Goal: Task Accomplishment & Management: Complete application form

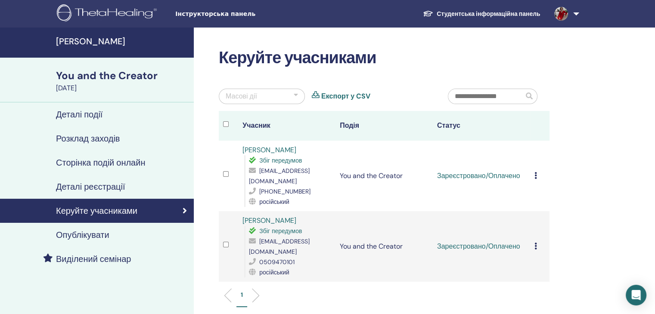
click at [536, 172] on icon at bounding box center [535, 175] width 3 height 7
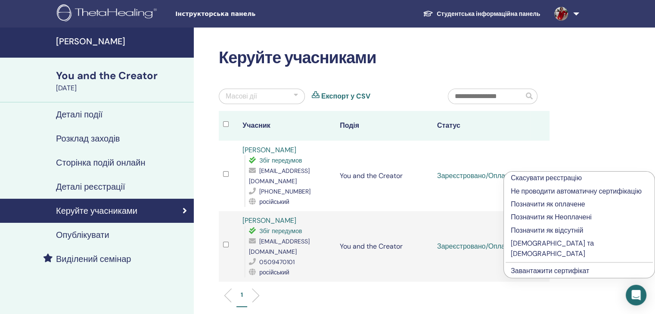
click at [537, 244] on p "[DEMOGRAPHIC_DATA] та [DEMOGRAPHIC_DATA]" at bounding box center [579, 249] width 137 height 21
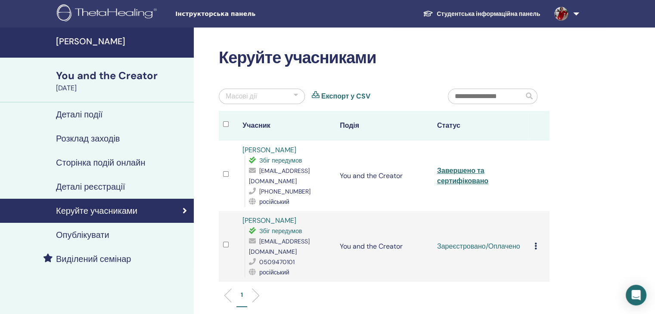
click at [535, 243] on icon at bounding box center [535, 246] width 3 height 7
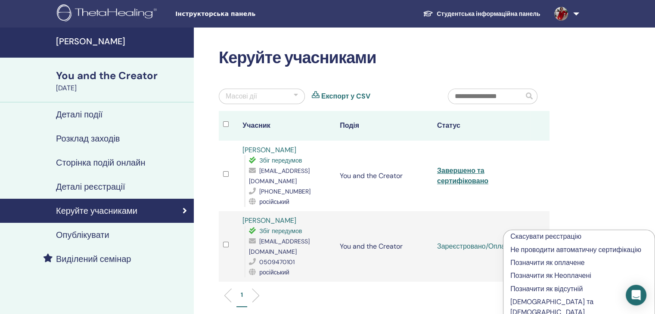
click at [532, 301] on p "[DEMOGRAPHIC_DATA] та [DEMOGRAPHIC_DATA]" at bounding box center [578, 307] width 137 height 21
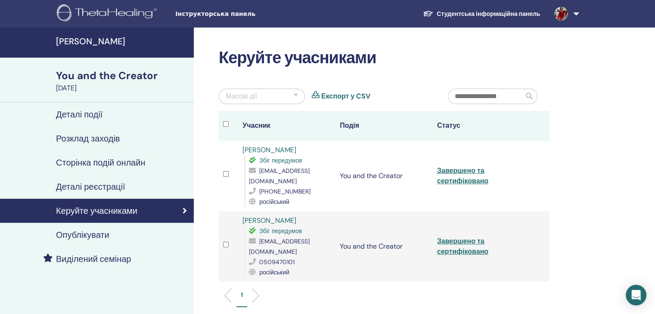
click at [468, 11] on link "Студентська інформаційна панель" at bounding box center [481, 14] width 131 height 16
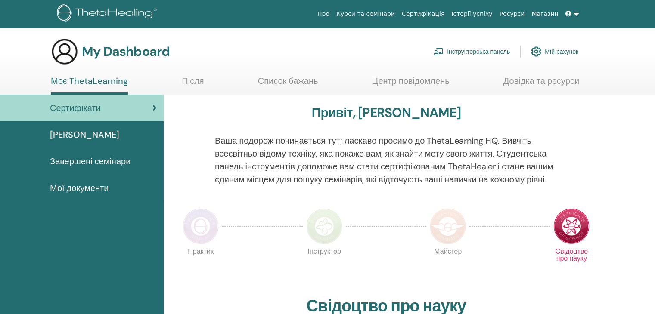
click at [459, 54] on link "Інструкторська панель" at bounding box center [471, 51] width 77 height 19
click at [465, 54] on link "Інструкторська панель" at bounding box center [471, 51] width 77 height 19
click at [462, 53] on link "Інструкторська панель" at bounding box center [471, 51] width 77 height 19
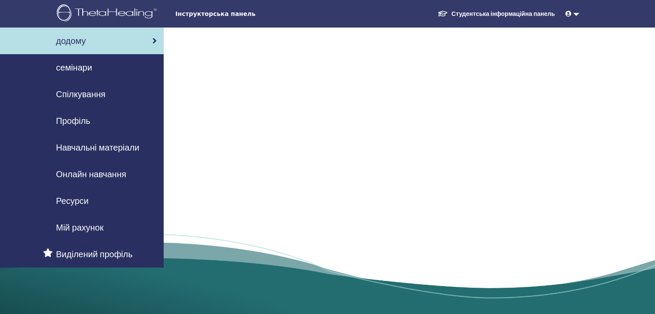
click at [83, 67] on span "семінари" at bounding box center [74, 67] width 36 height 13
click at [70, 69] on span "семінари" at bounding box center [74, 67] width 36 height 13
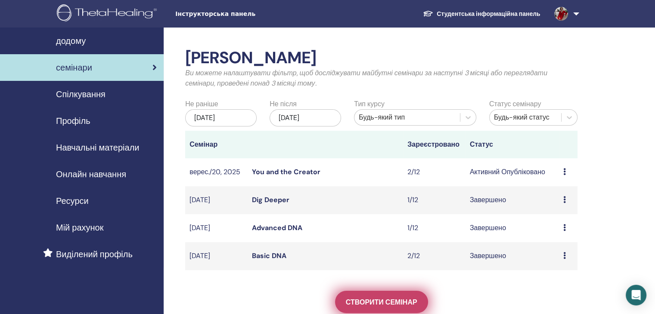
click at [400, 298] on span "Створити семінар" at bounding box center [381, 302] width 71 height 9
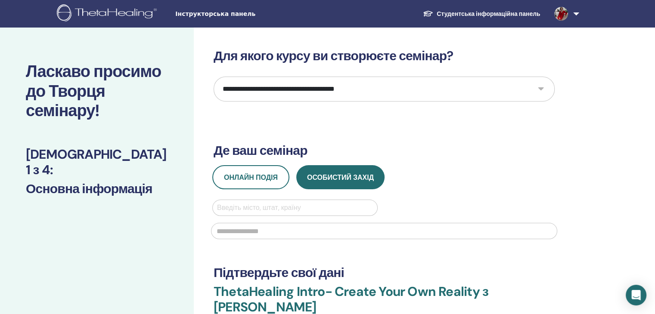
click at [540, 89] on select "**********" at bounding box center [384, 89] width 341 height 25
select select "*"
click at [214, 77] on select "**********" at bounding box center [384, 89] width 341 height 25
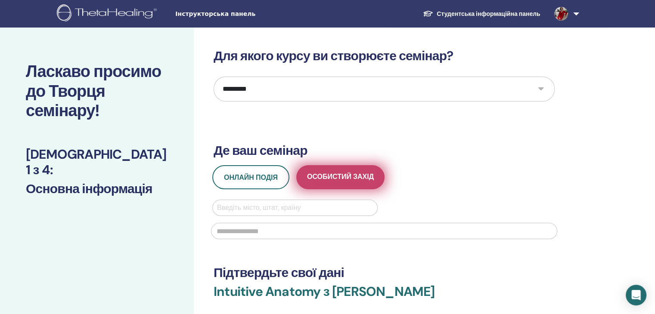
click at [322, 177] on span "Особистий захід" at bounding box center [340, 177] width 67 height 11
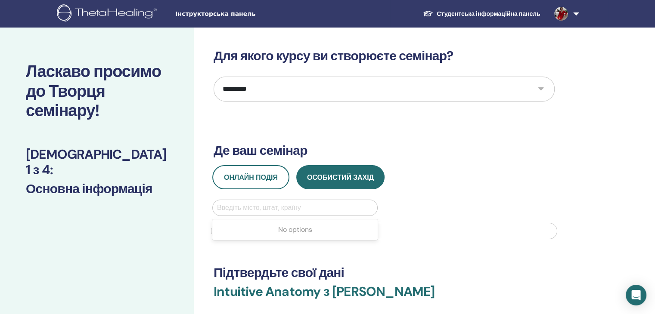
click at [250, 208] on div at bounding box center [295, 208] width 156 height 12
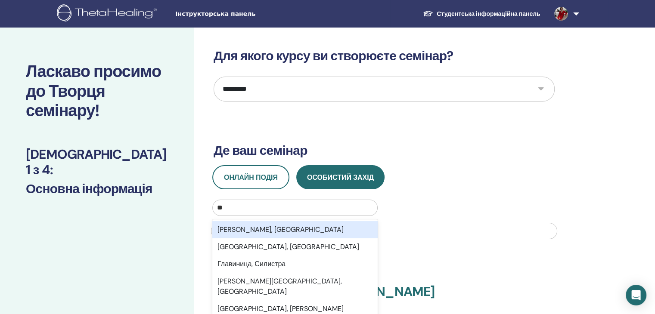
type input "*"
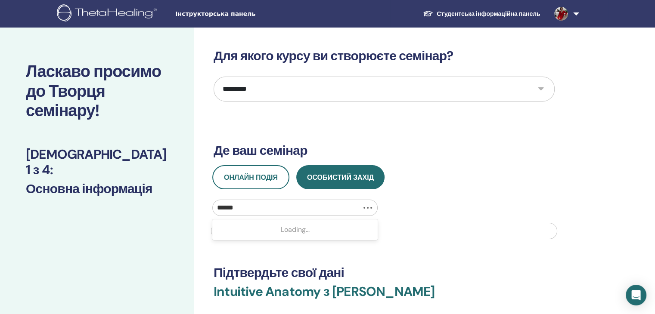
type input "*******"
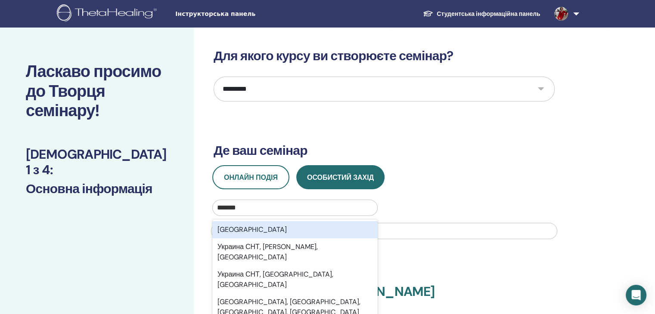
click at [234, 229] on div "[GEOGRAPHIC_DATA]" at bounding box center [294, 229] width 165 height 17
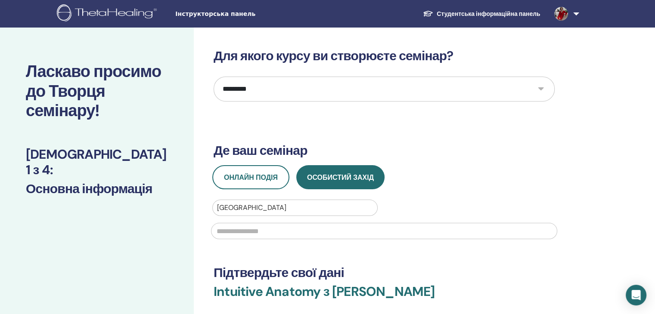
click at [226, 233] on input "text" at bounding box center [384, 231] width 346 height 16
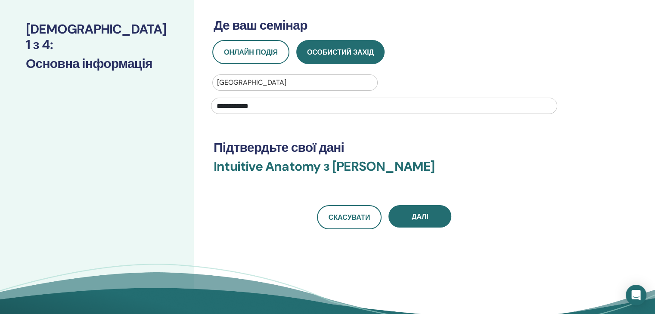
scroll to position [137, 0]
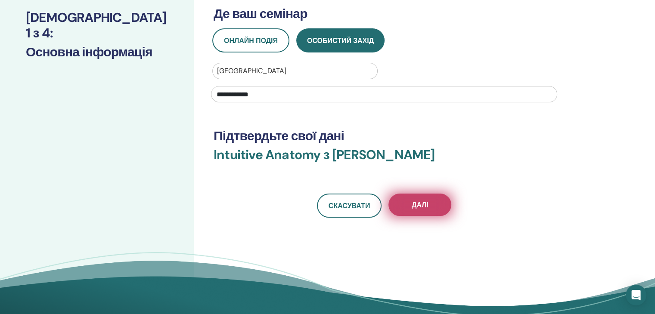
type input "**********"
click at [419, 205] on span "Далі" at bounding box center [420, 205] width 17 height 9
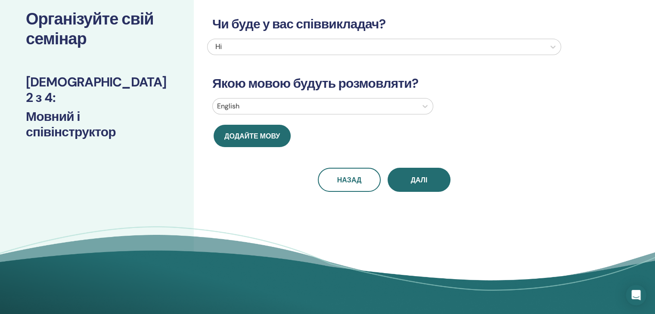
scroll to position [42, 0]
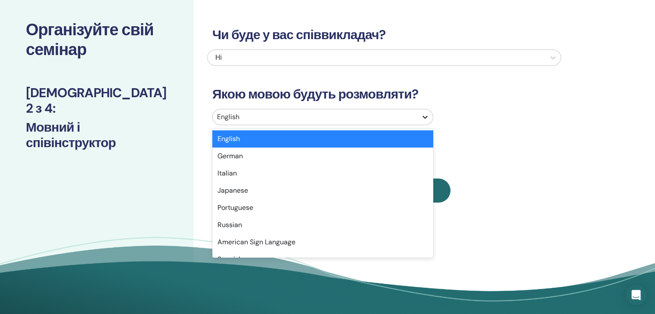
click at [423, 116] on icon at bounding box center [424, 117] width 5 height 3
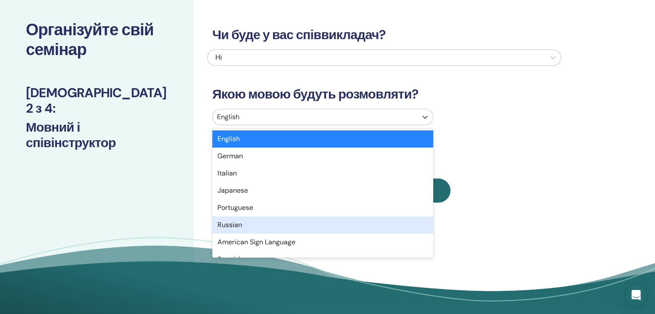
click at [297, 225] on div "Russian" at bounding box center [322, 225] width 221 height 17
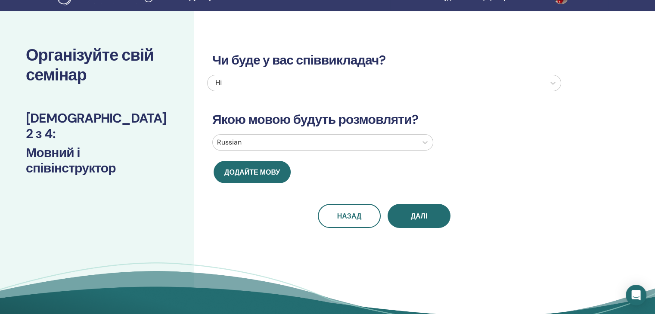
scroll to position [43, 0]
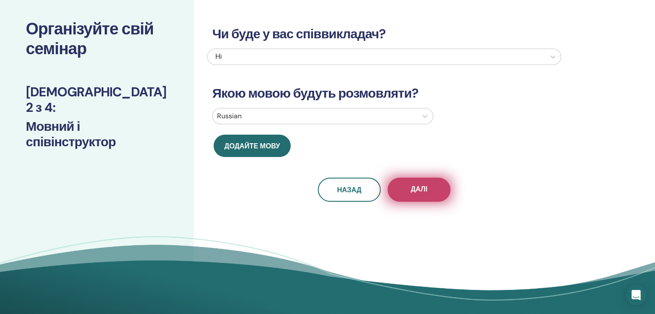
click at [441, 185] on button "Далі" at bounding box center [419, 190] width 63 height 24
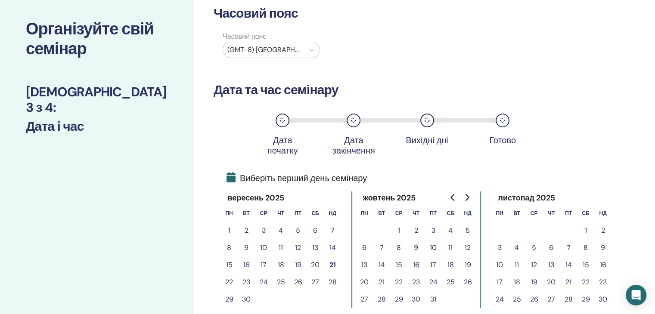
click at [398, 232] on button "1" at bounding box center [398, 230] width 17 height 17
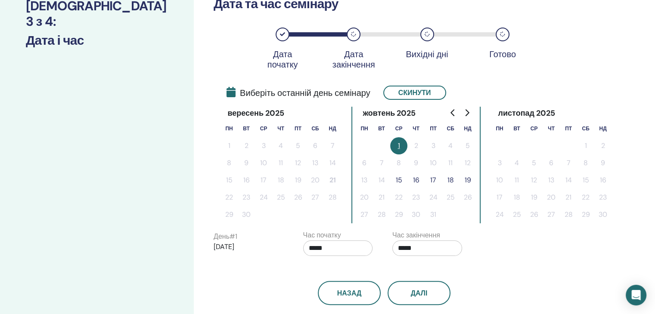
scroll to position [128, 0]
click at [465, 180] on button "19" at bounding box center [467, 180] width 17 height 17
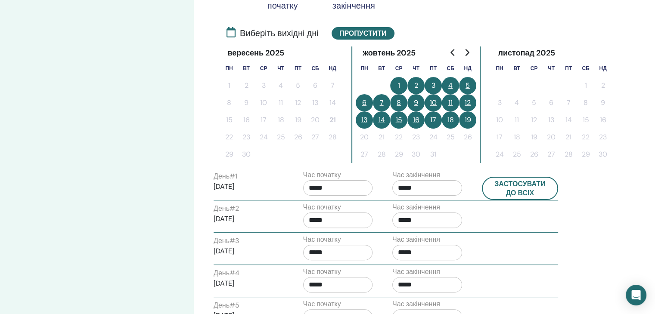
scroll to position [189, 0]
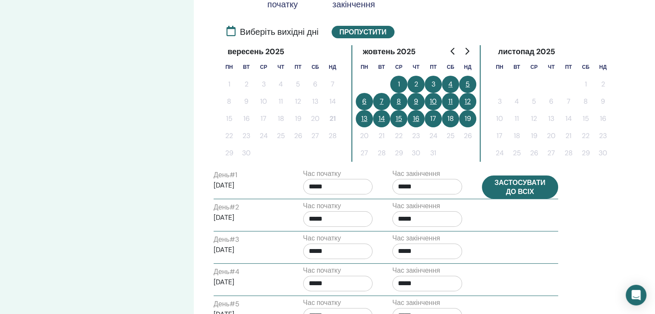
click at [507, 186] on button "Застосувати до всіх" at bounding box center [520, 187] width 77 height 23
click at [526, 192] on button "Застосувати до всіх" at bounding box center [520, 187] width 77 height 23
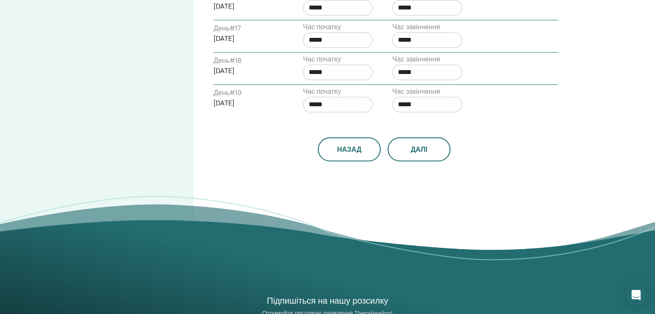
scroll to position [853, 0]
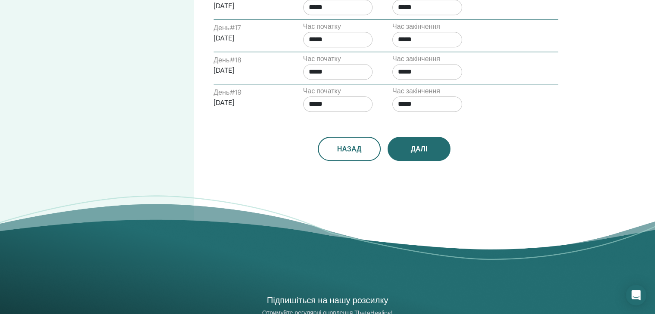
click at [436, 145] on button "Далі" at bounding box center [419, 149] width 63 height 24
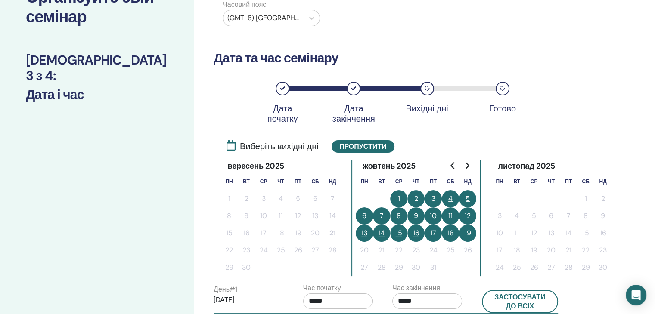
scroll to position [74, 0]
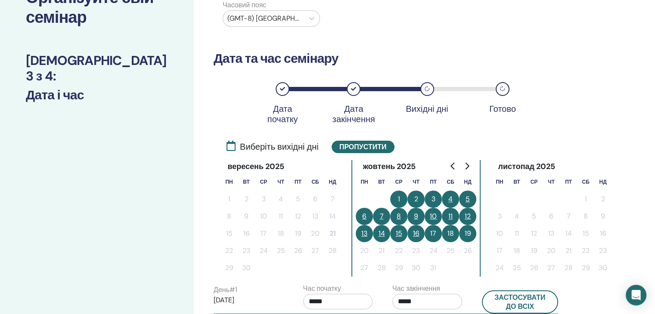
click at [451, 196] on button "4" at bounding box center [450, 199] width 17 height 17
click at [465, 200] on button "5" at bounding box center [467, 199] width 17 height 17
click at [456, 216] on button "11" at bounding box center [450, 216] width 17 height 17
click at [473, 217] on button "12" at bounding box center [467, 216] width 17 height 17
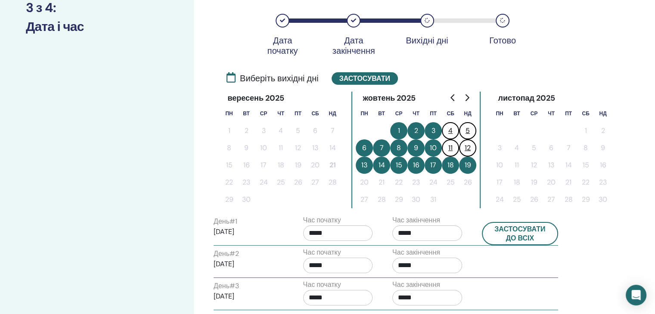
scroll to position [143, 0]
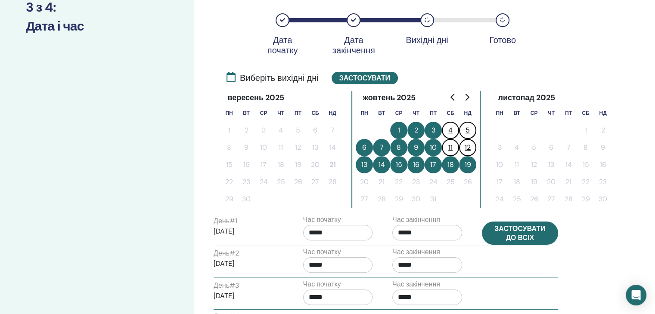
click at [508, 238] on button "Застосувати до всіх" at bounding box center [520, 233] width 77 height 23
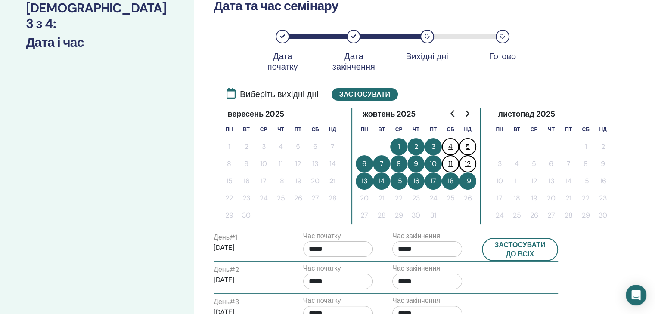
scroll to position [127, 0]
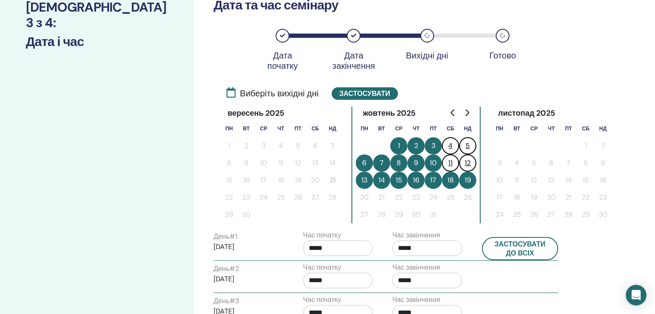
click at [467, 182] on button "19" at bounding box center [467, 180] width 17 height 17
click at [365, 92] on button "Застосувати" at bounding box center [365, 93] width 66 height 12
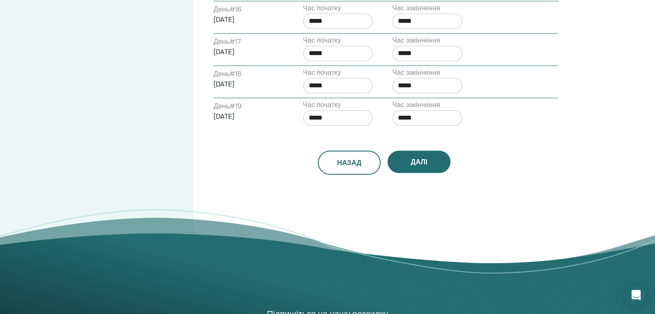
scroll to position [830, 0]
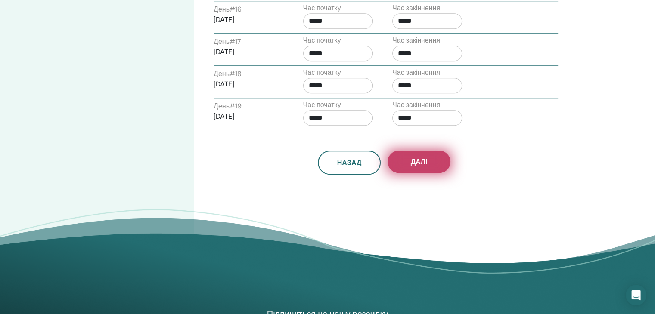
click at [431, 161] on button "Далі" at bounding box center [419, 162] width 63 height 22
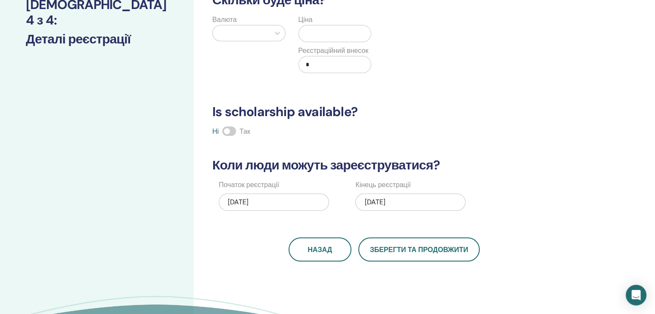
scroll to position [0, 0]
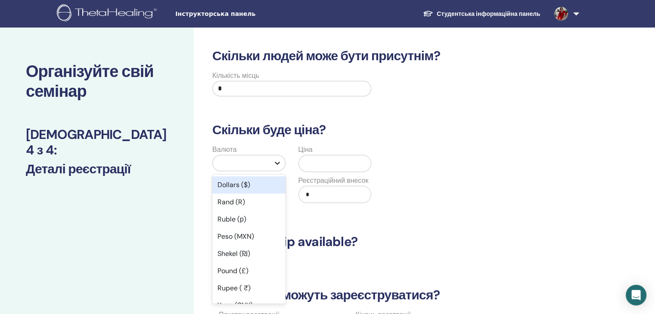
click at [277, 166] on icon at bounding box center [277, 163] width 9 height 9
click at [252, 186] on div "Dollars ($)" at bounding box center [248, 185] width 73 height 17
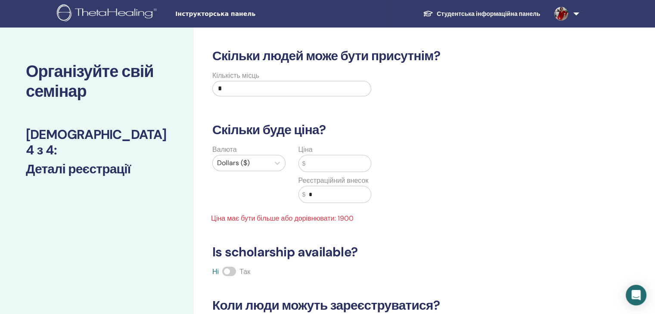
click at [320, 168] on input "text" at bounding box center [337, 163] width 65 height 16
type input "*"
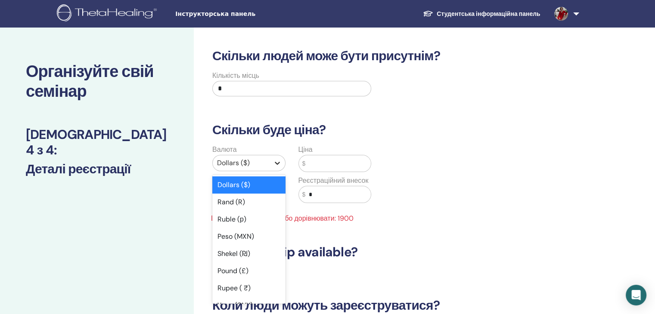
click at [279, 164] on icon at bounding box center [277, 163] width 9 height 9
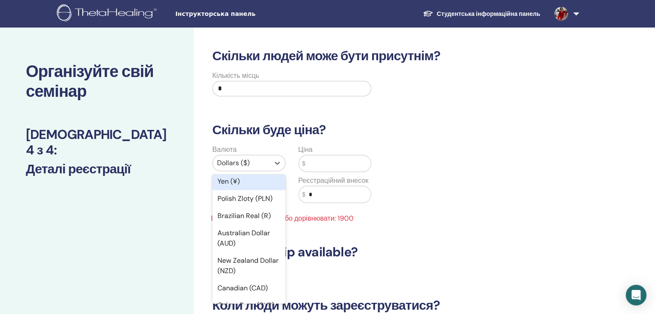
scroll to position [143, 0]
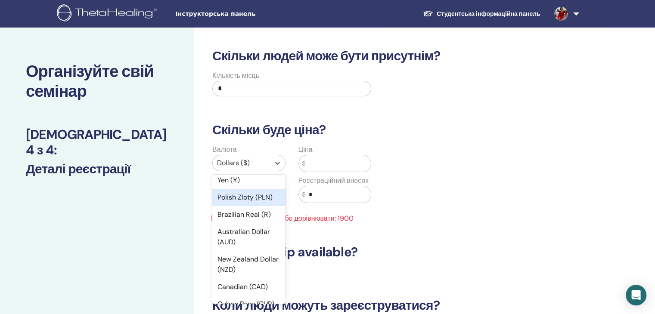
click at [228, 195] on div "Polish Zloty (PLN)" at bounding box center [248, 197] width 73 height 17
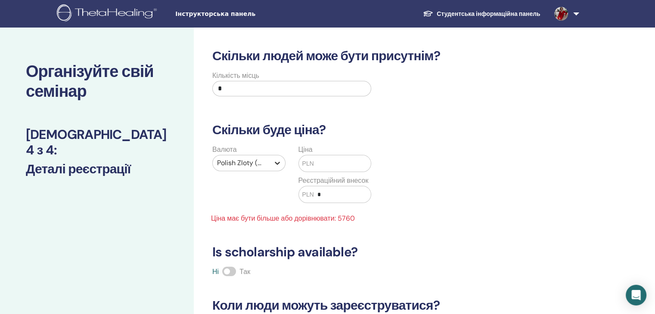
click at [277, 161] on icon at bounding box center [277, 163] width 9 height 9
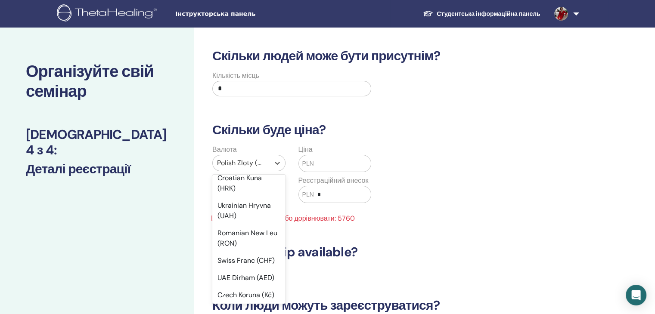
scroll to position [287, 0]
click at [239, 220] on div "Ukrainian Hryvna (UAH)" at bounding box center [248, 210] width 73 height 28
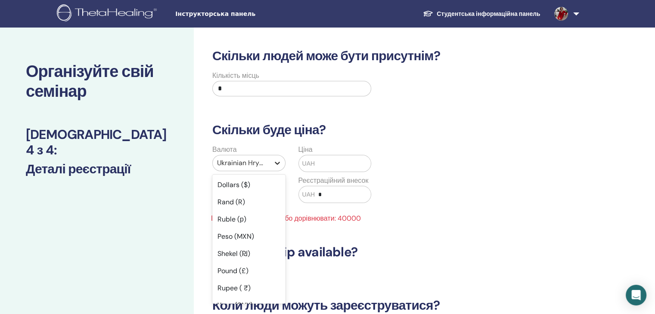
click at [279, 164] on icon at bounding box center [277, 163] width 9 height 9
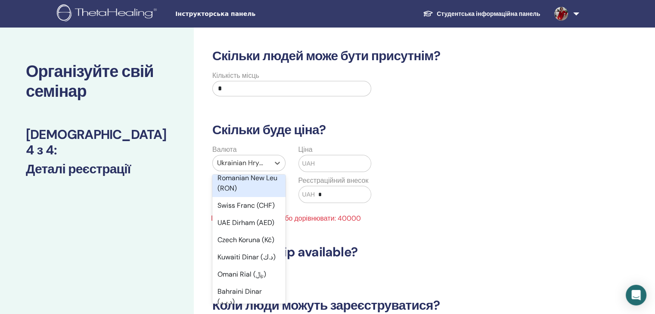
scroll to position [341, 0]
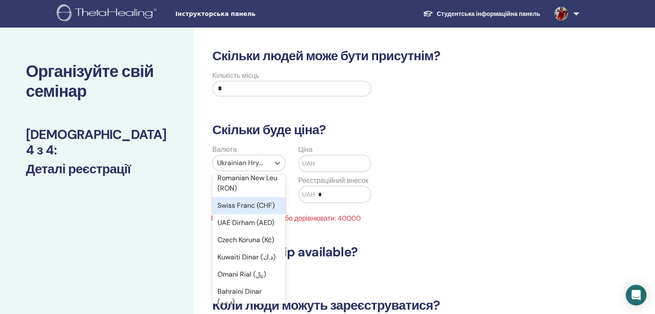
click at [232, 214] on div "Swiss Franc (CHF)" at bounding box center [248, 205] width 73 height 17
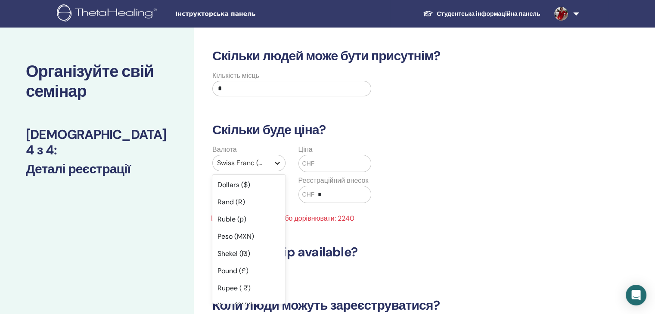
click at [275, 162] on icon at bounding box center [277, 163] width 5 height 3
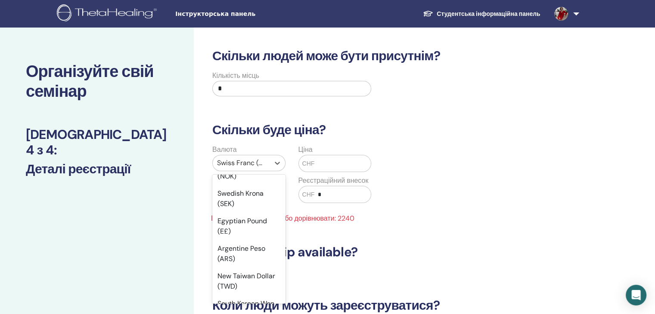
scroll to position [724, 0]
click at [245, 138] on div "Euro (€)" at bounding box center [248, 129] width 73 height 17
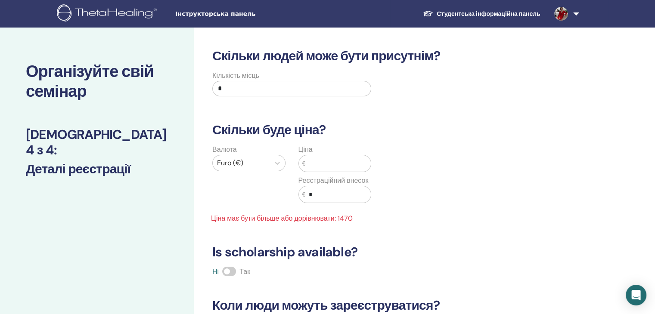
click at [447, 11] on link "Студентська інформаційна панель" at bounding box center [481, 14] width 131 height 16
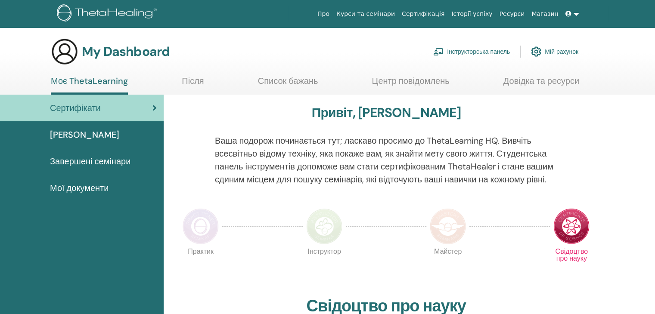
click at [385, 15] on link "Курси та семінари" at bounding box center [365, 14] width 65 height 16
